Goal: Task Accomplishment & Management: Use online tool/utility

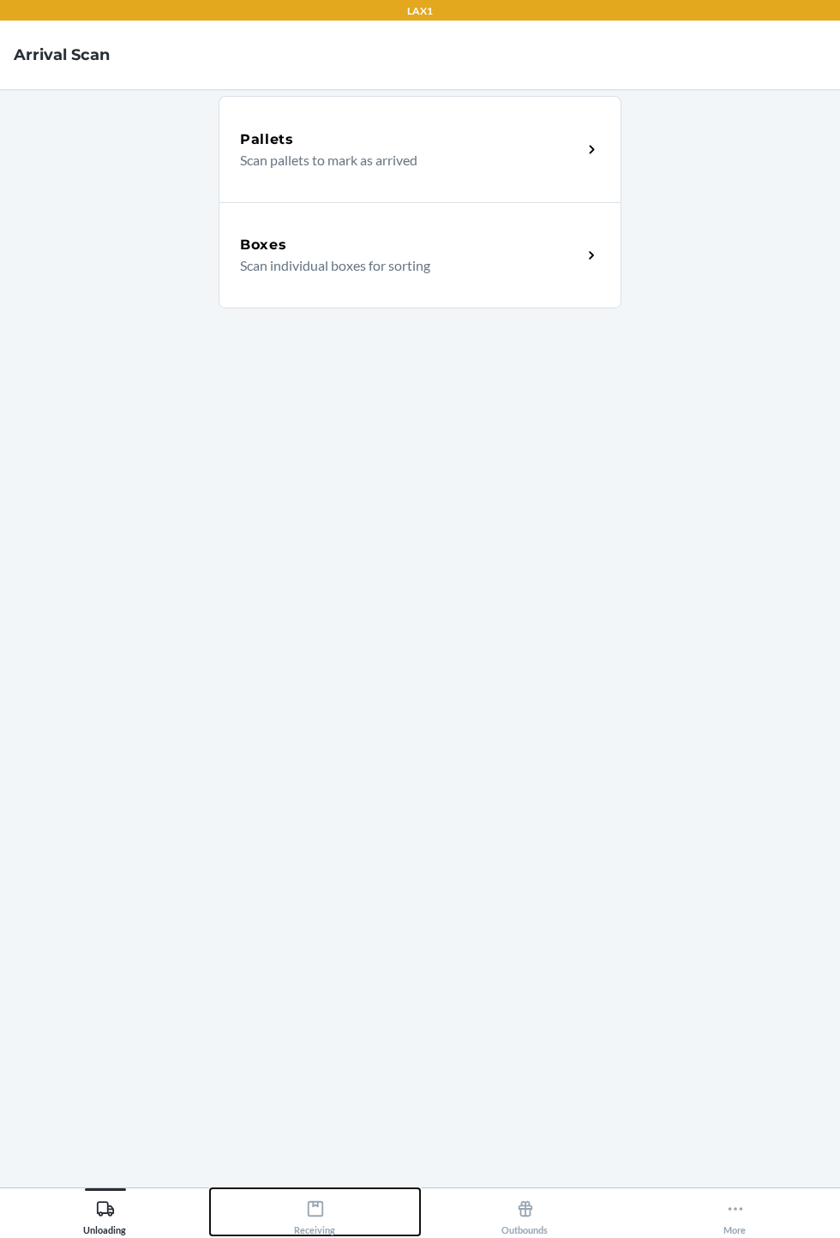
click at [320, 1219] on icon at bounding box center [315, 1209] width 19 height 19
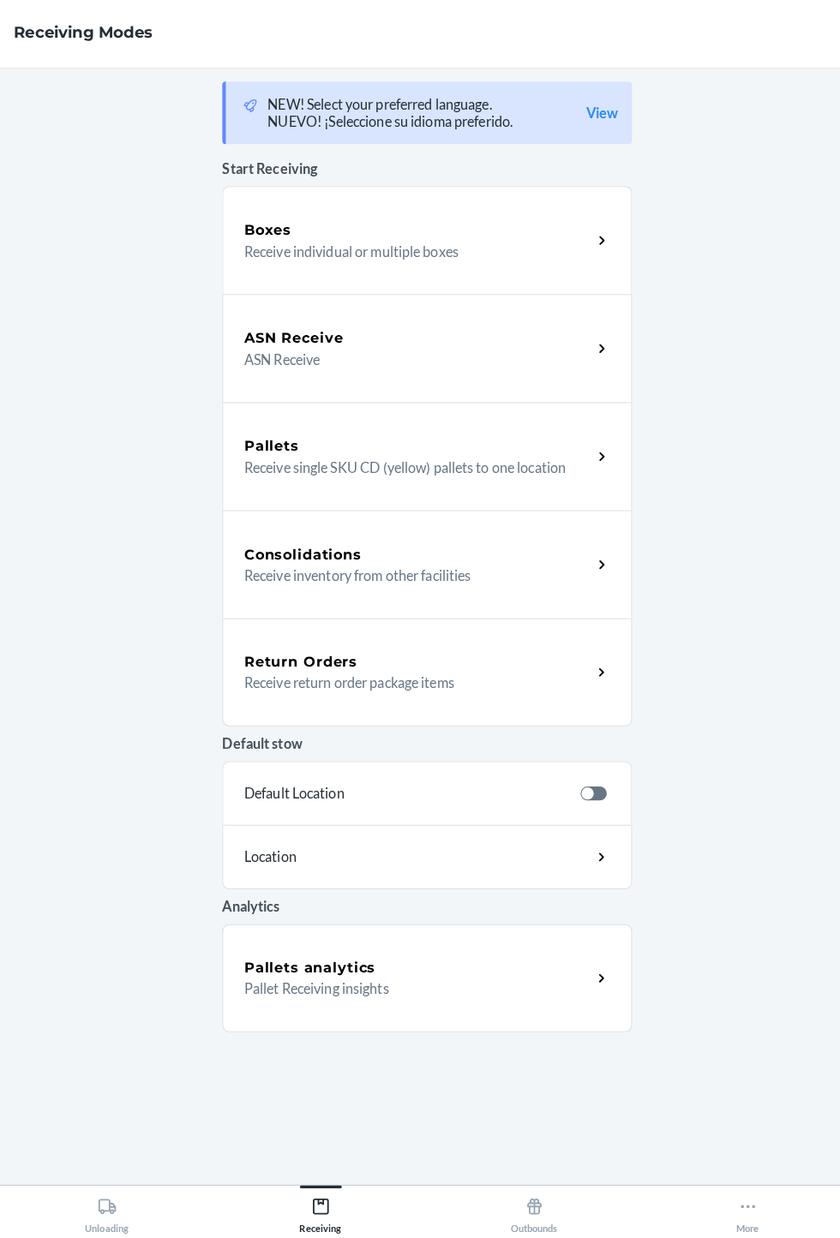
click at [434, 267] on p "Receive individual or multiple boxes" at bounding box center [404, 270] width 328 height 21
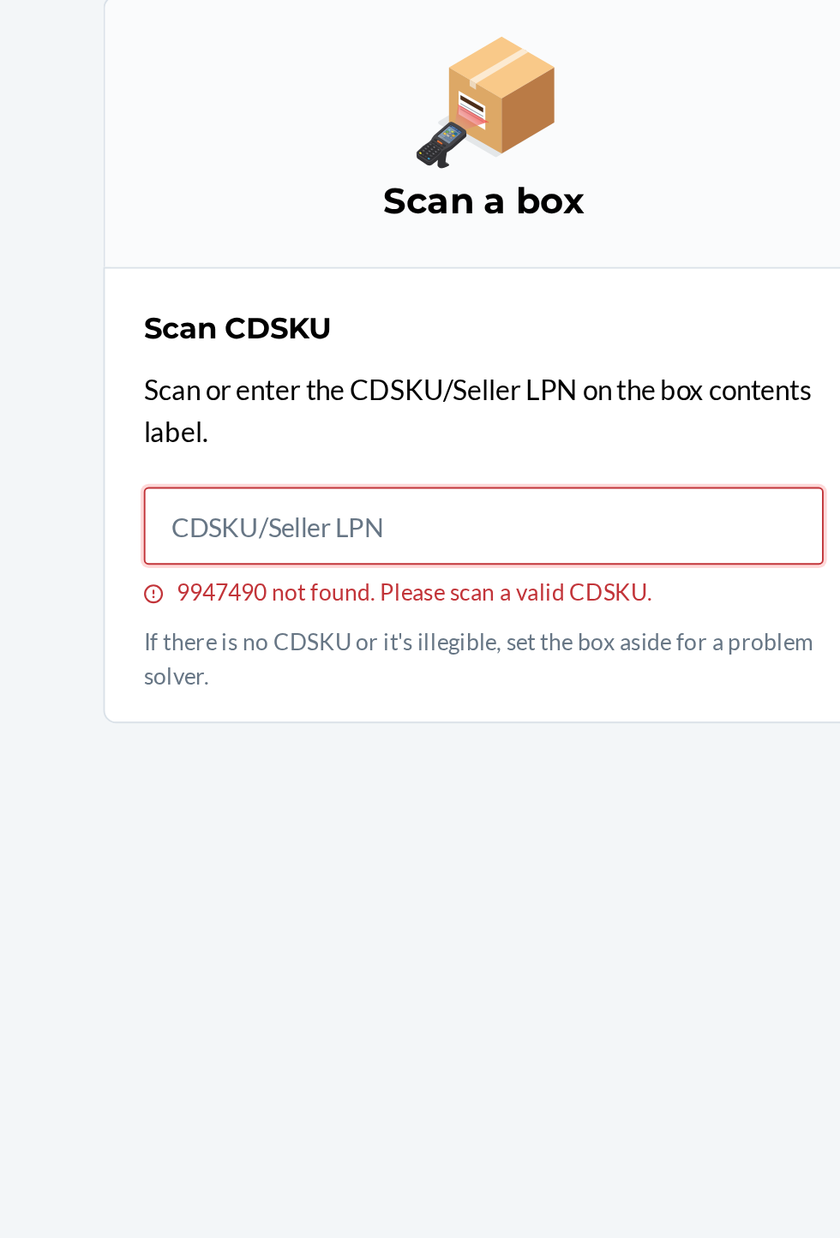
scroll to position [99, 0]
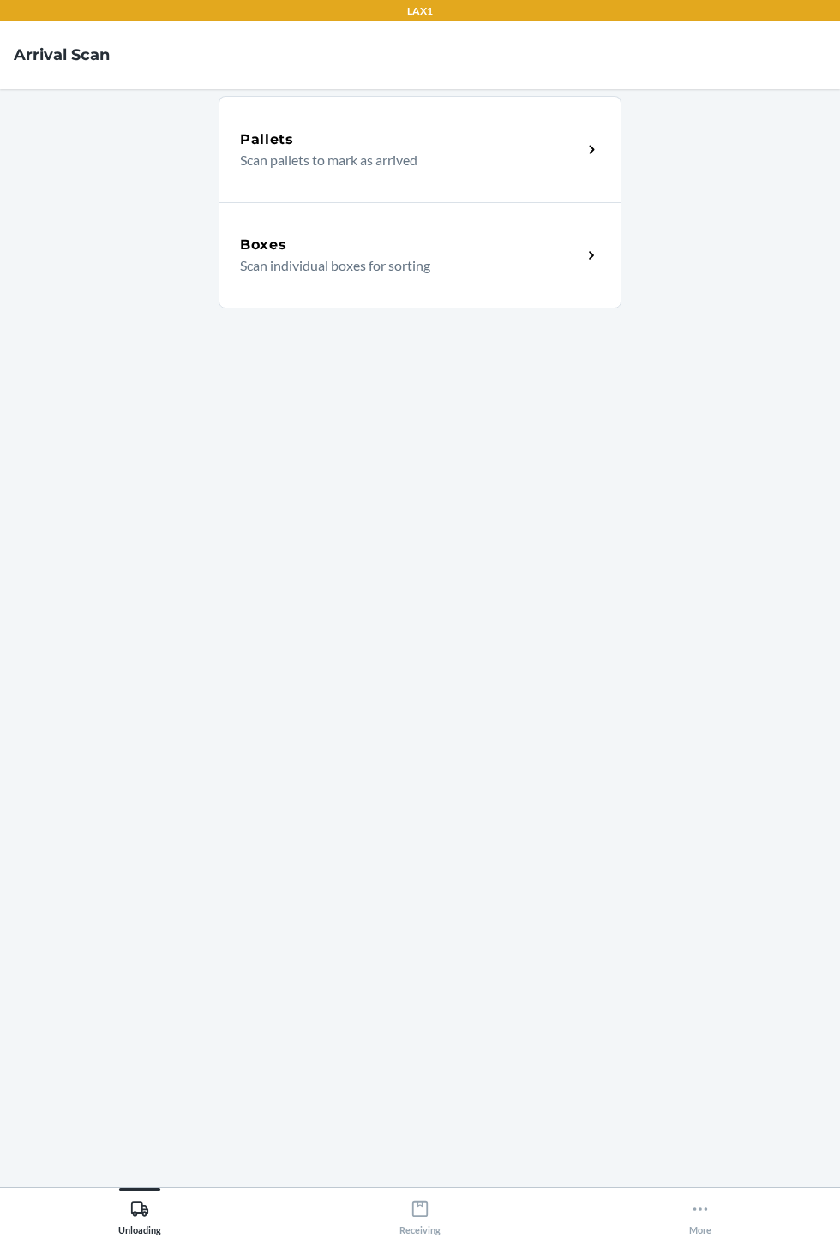
scroll to position [110, 0]
click at [329, 1225] on div "Receiving" at bounding box center [315, 1214] width 41 height 43
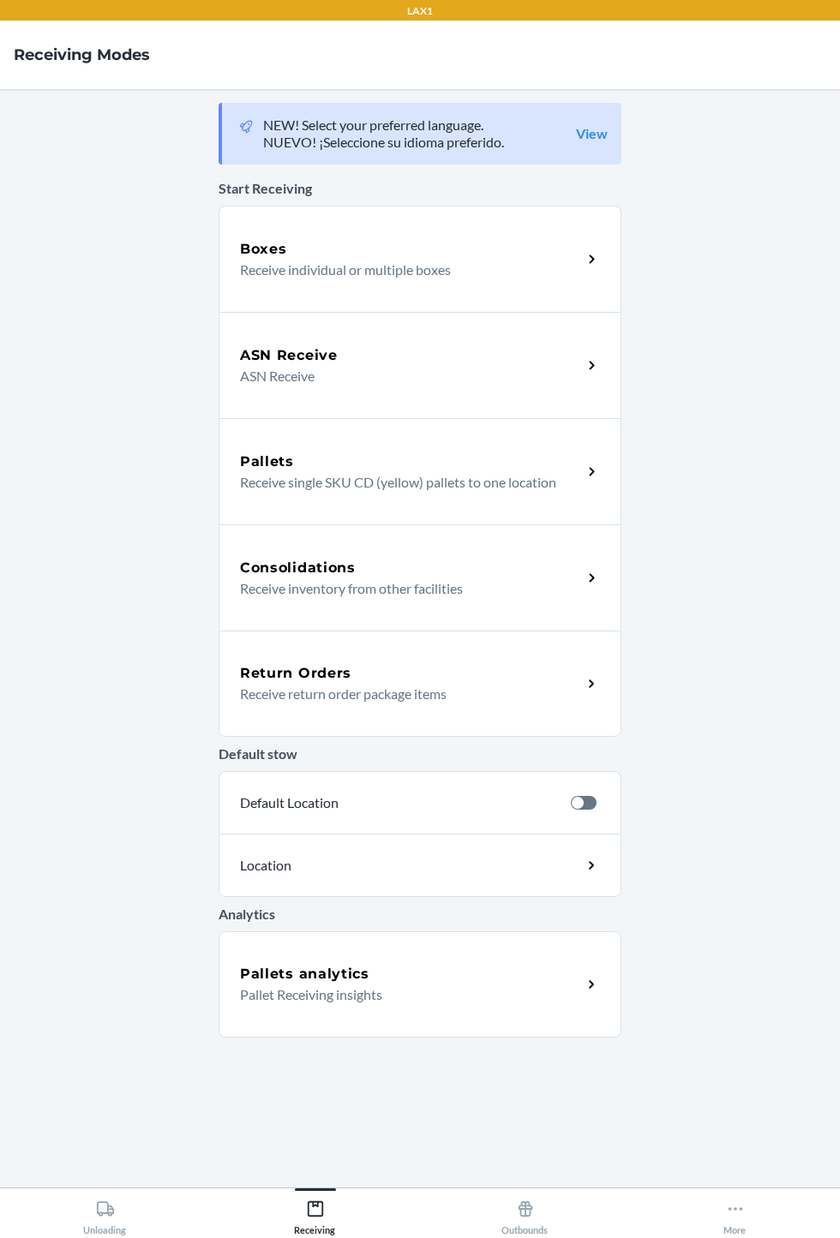
click at [482, 366] on p "ASN Receive" at bounding box center [404, 376] width 328 height 21
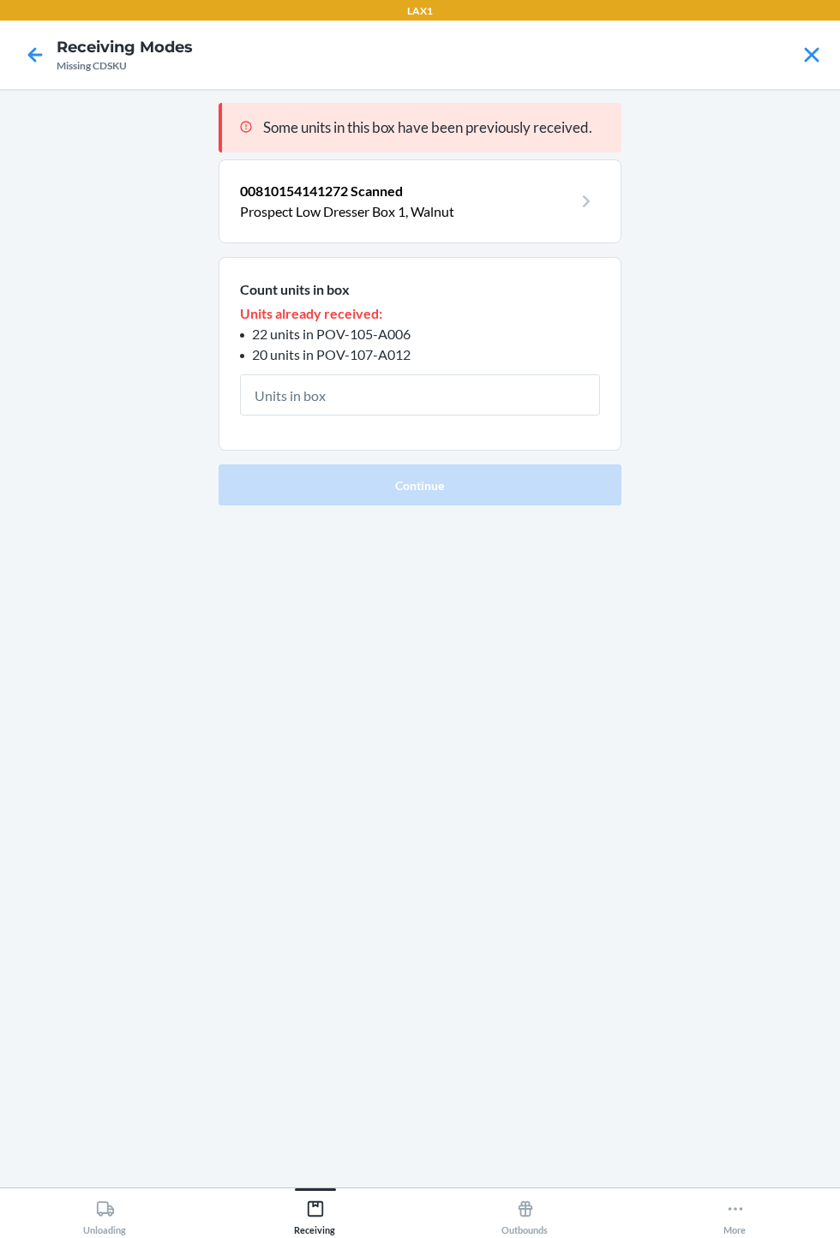
scroll to position [110, 0]
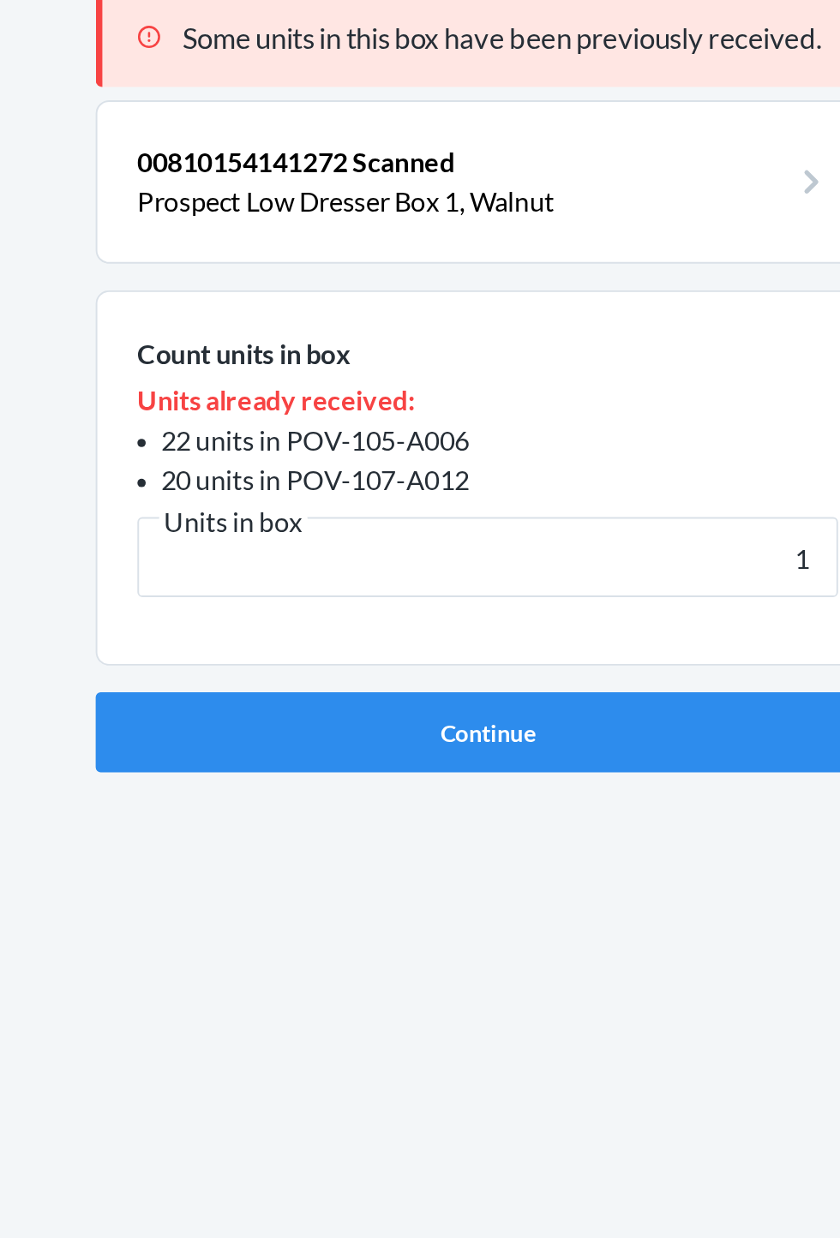
type input "10"
click at [488, 464] on button "Continue" at bounding box center [420, 484] width 403 height 41
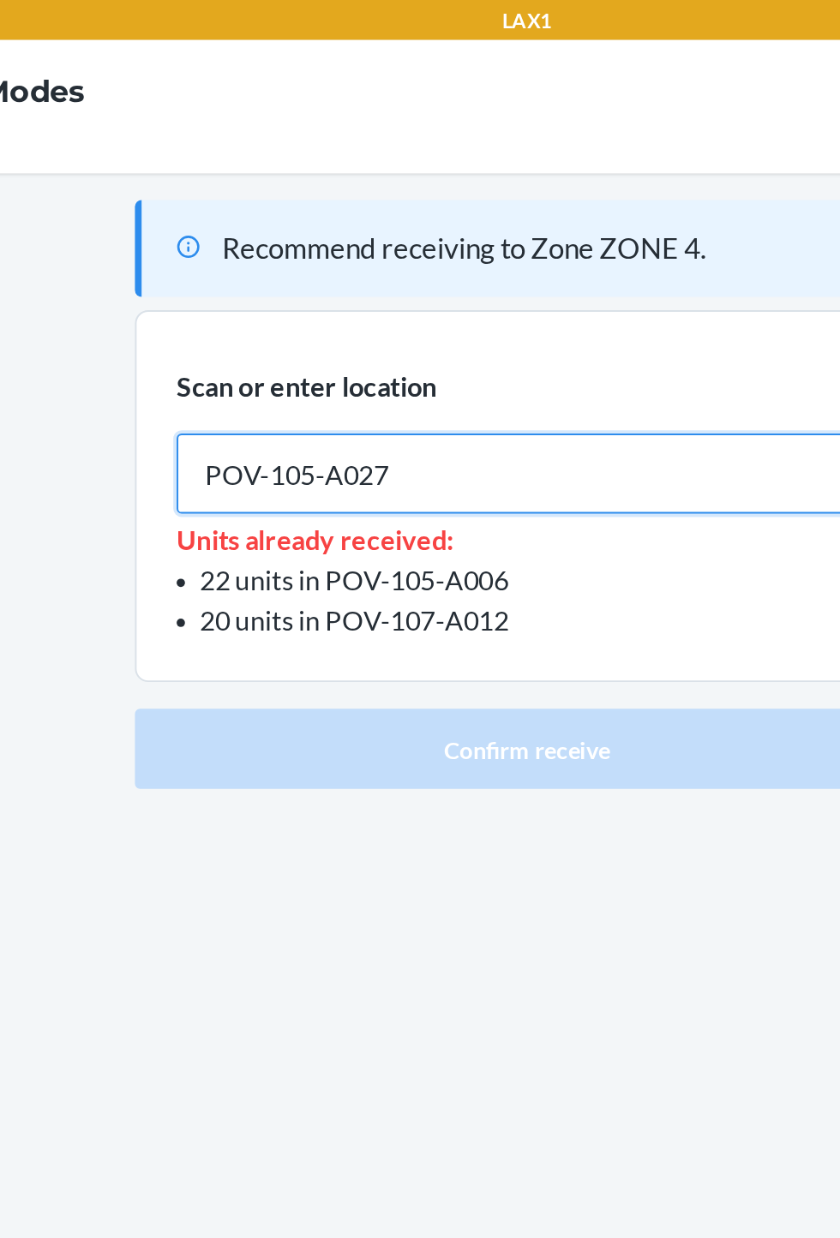
type input "POV-105-A027"
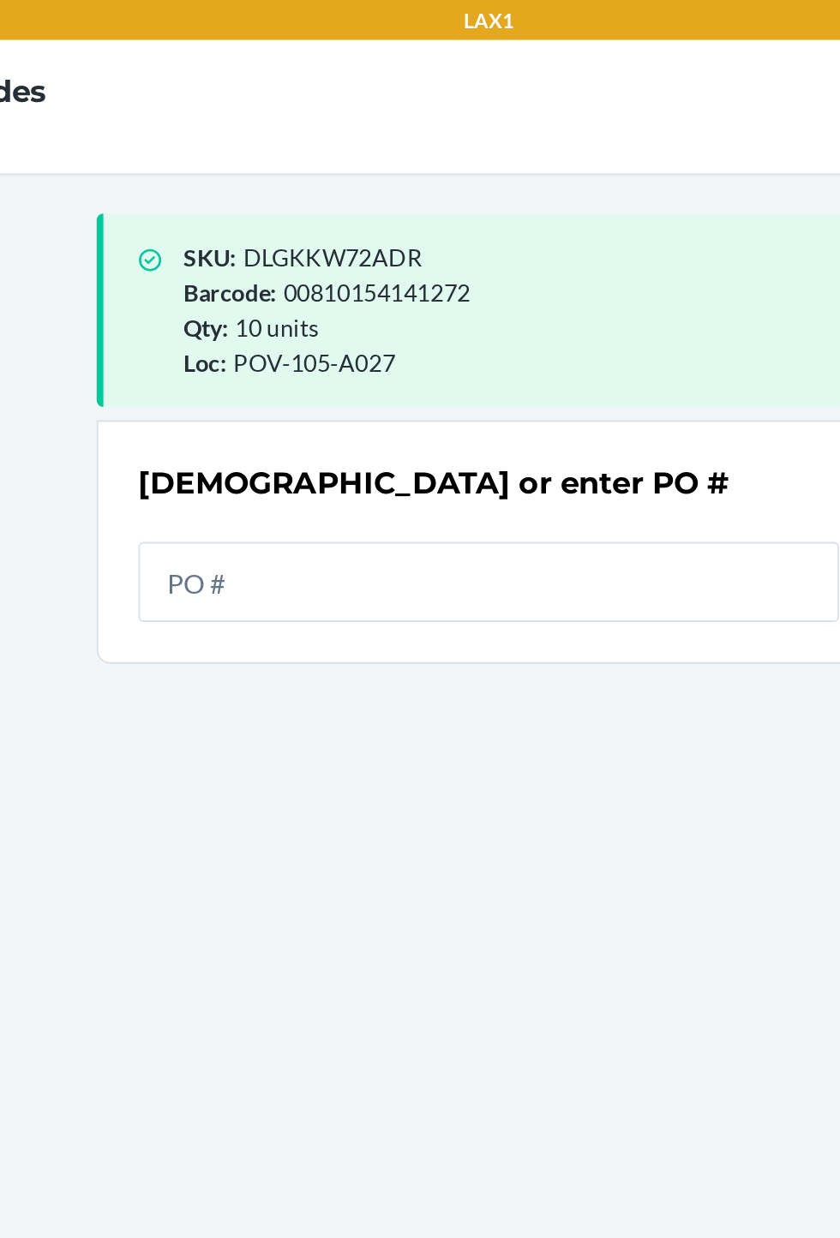
click at [599, 476] on div "SKU : DLGKKW72ADR Barcode : 00810154141272 Qty : 10 units Loc : POV-105-A027 Sc…" at bounding box center [420, 638] width 403 height 1071
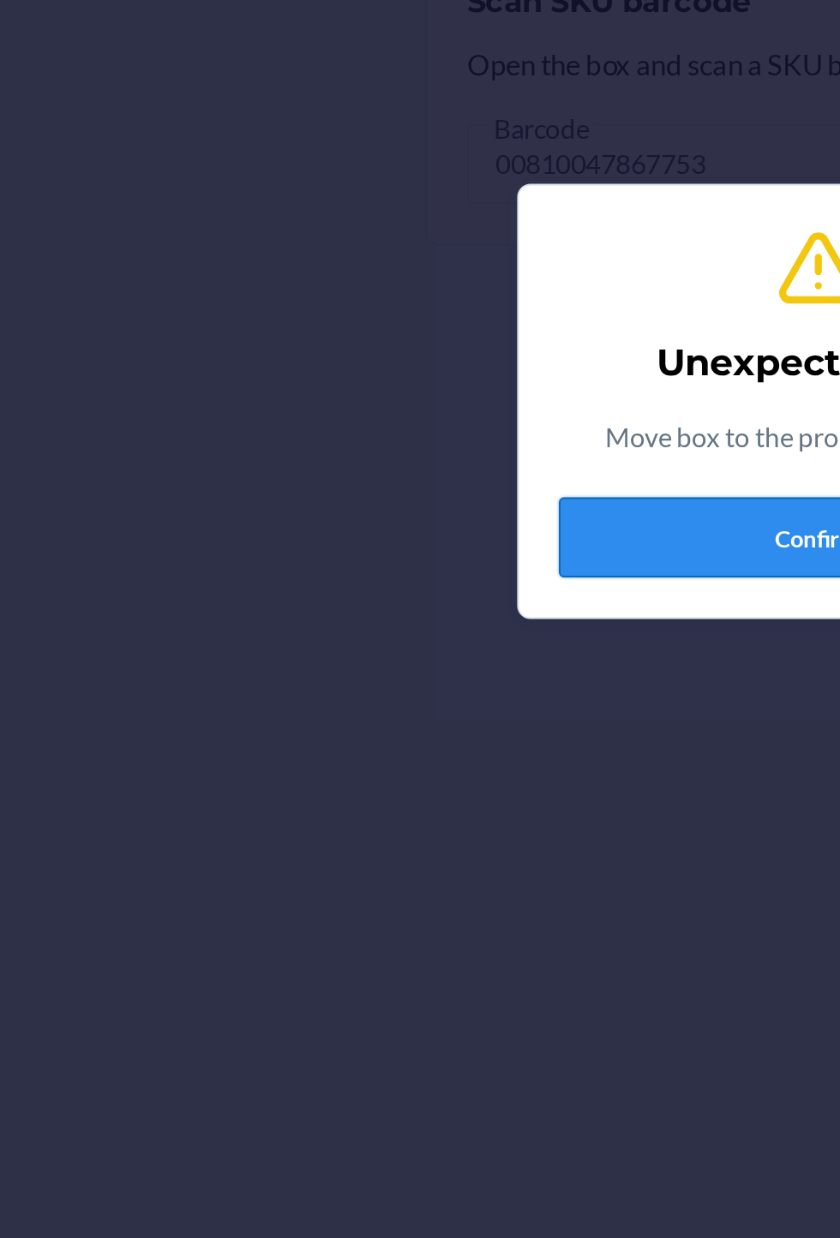
click at [366, 710] on button "Confirm" at bounding box center [420, 688] width 266 height 41
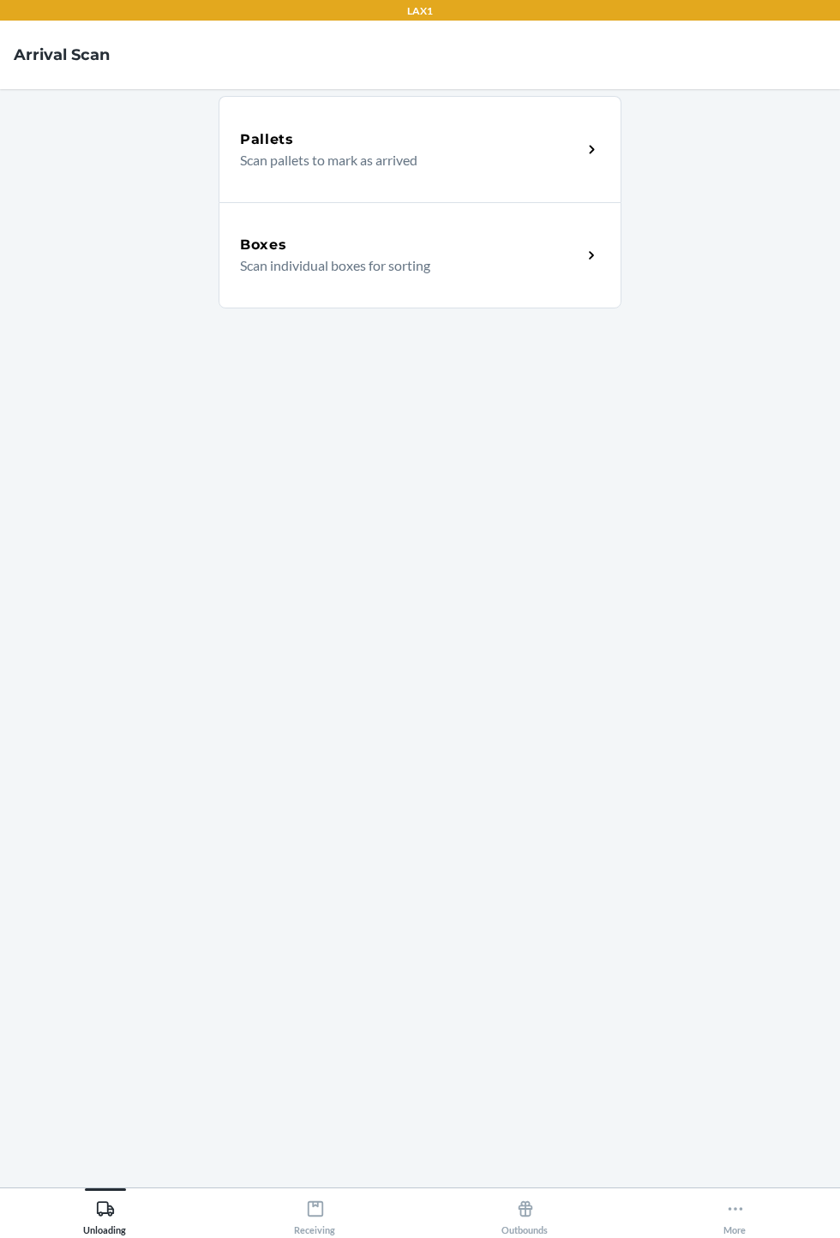
click at [838, 373] on main "Pallets Scan pallets to mark as arrived Boxes Scan individual boxes for sorting" at bounding box center [420, 638] width 840 height 1099
